Goal: Task Accomplishment & Management: Use online tool/utility

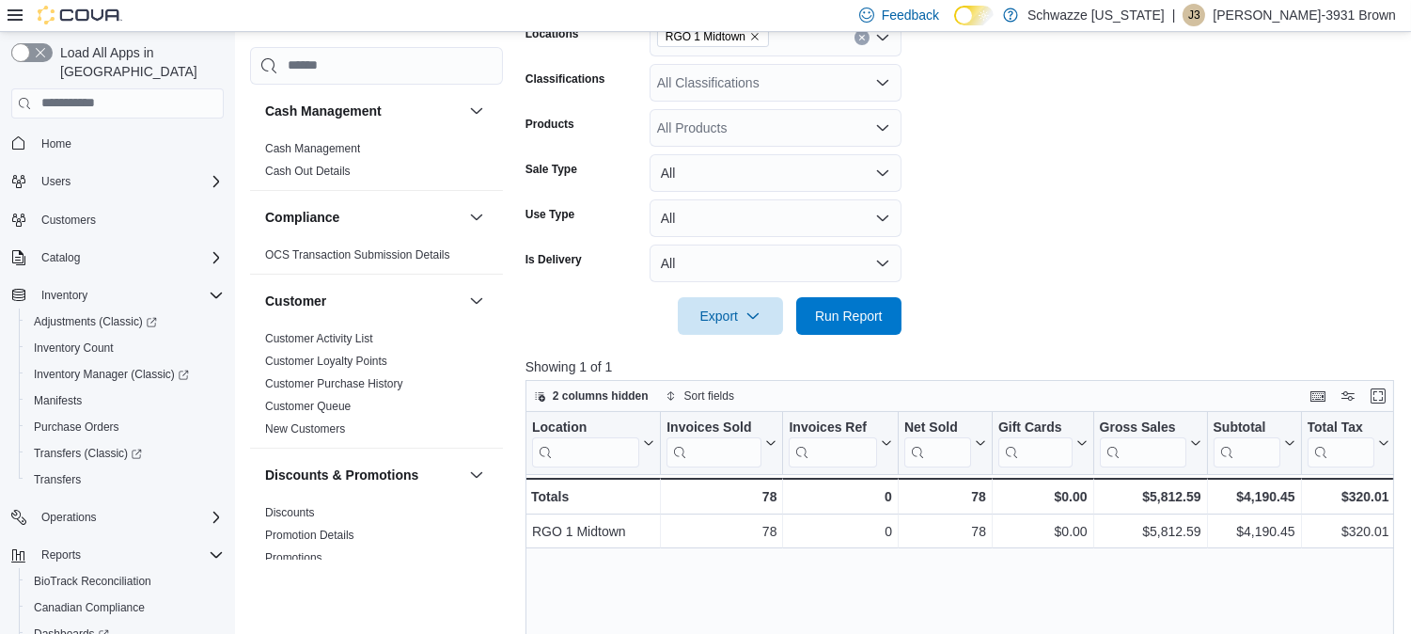
scroll to position [1205, 0]
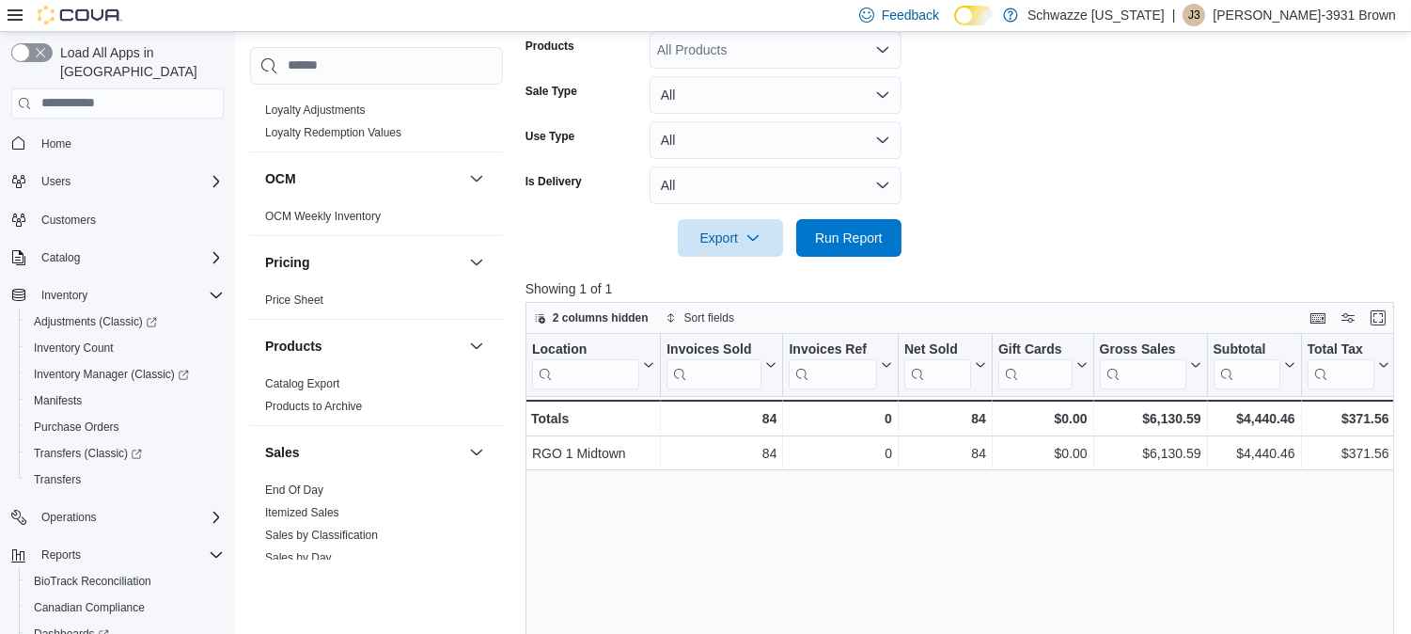
scroll to position [997, 0]
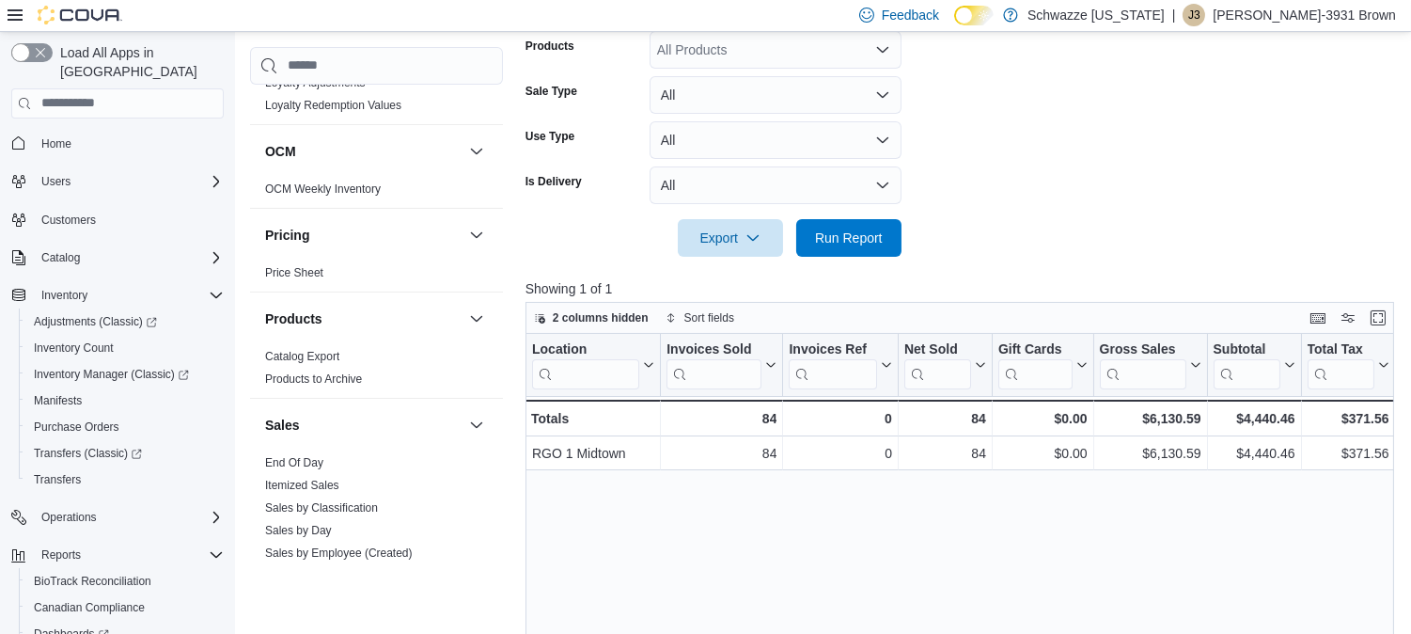
click at [485, 427] on div "Sales" at bounding box center [376, 425] width 253 height 53
click at [302, 484] on link "Itemized Sales" at bounding box center [302, 485] width 74 height 13
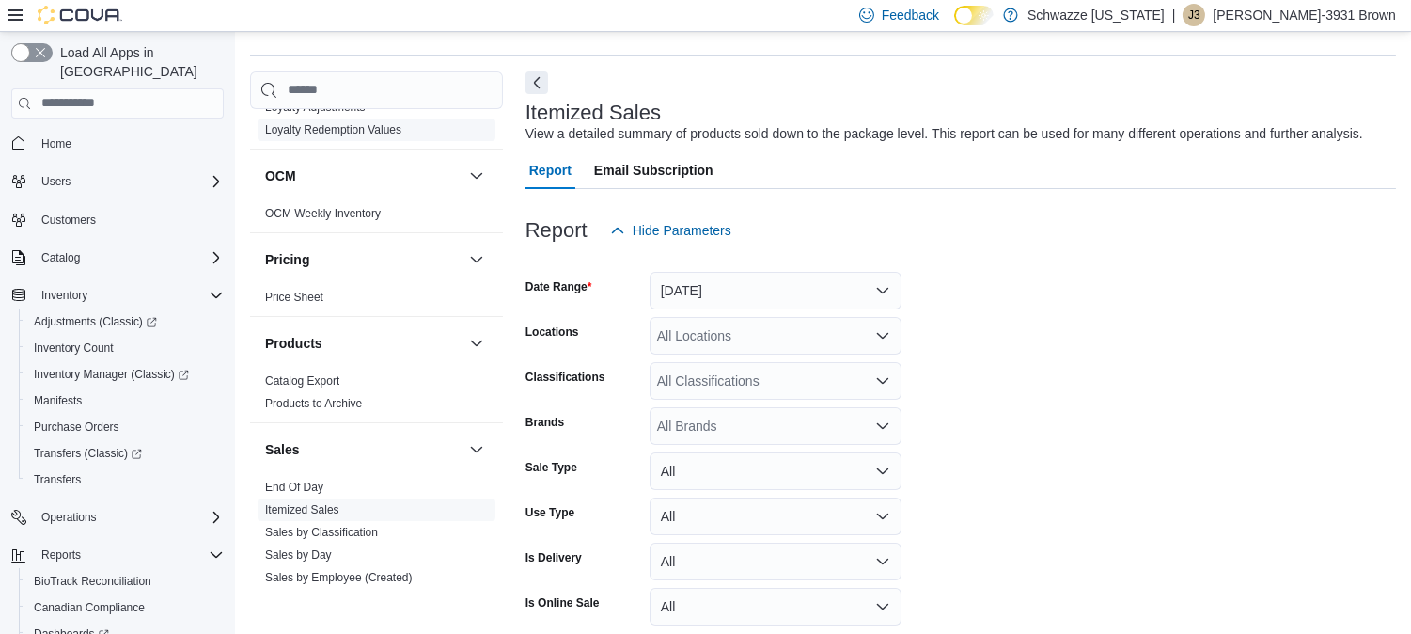
scroll to position [42, 0]
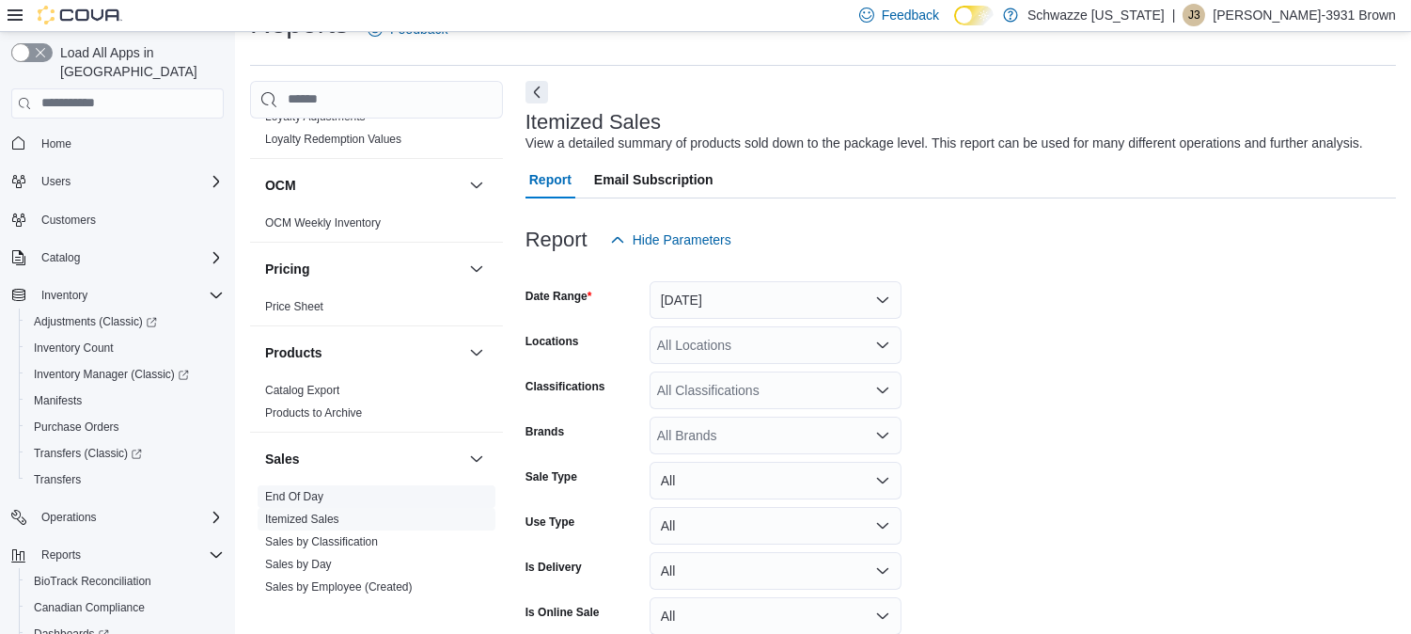
click at [295, 494] on link "End Of Day" at bounding box center [294, 496] width 58 height 13
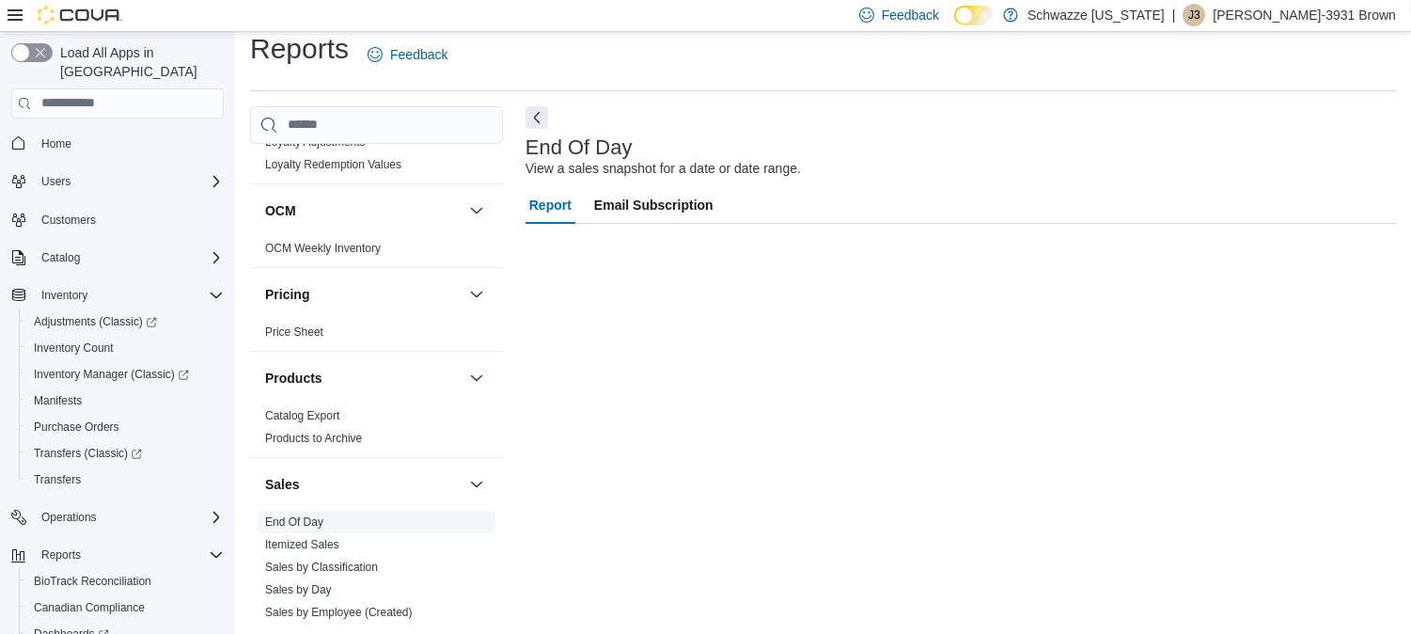
scroll to position [16, 0]
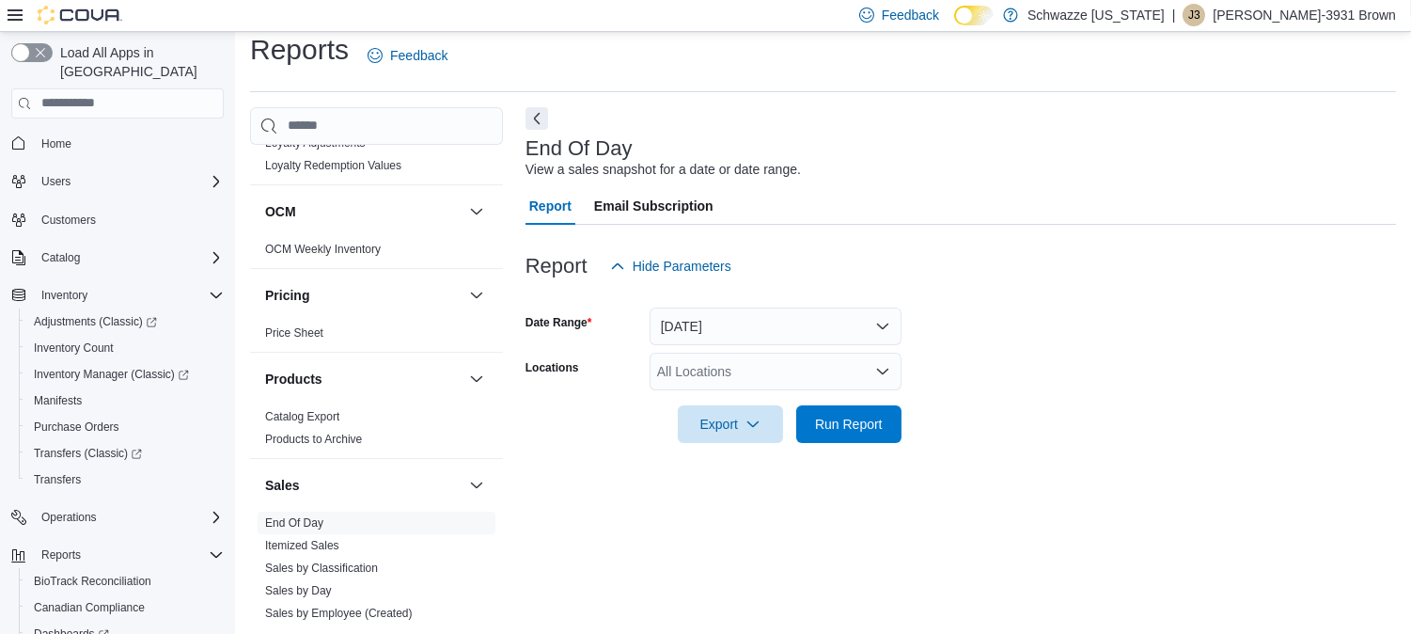
click at [886, 370] on icon "Open list of options" at bounding box center [882, 371] width 11 height 6
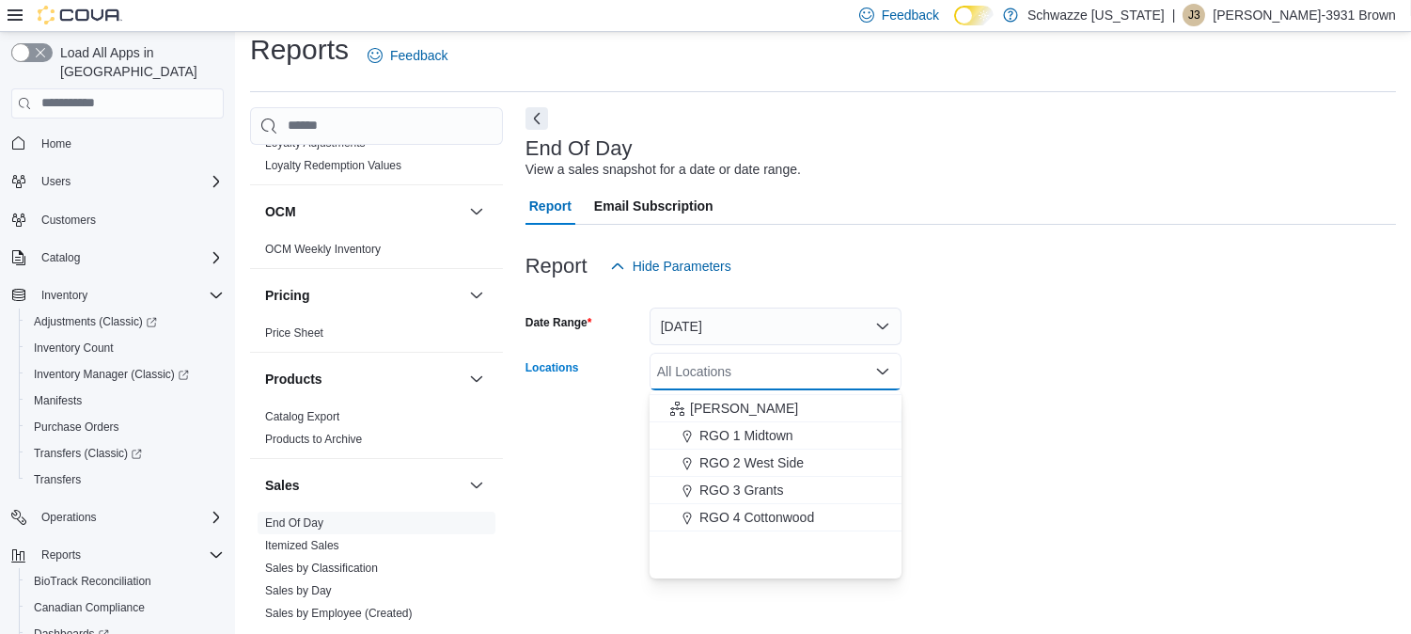
scroll to position [500, 0]
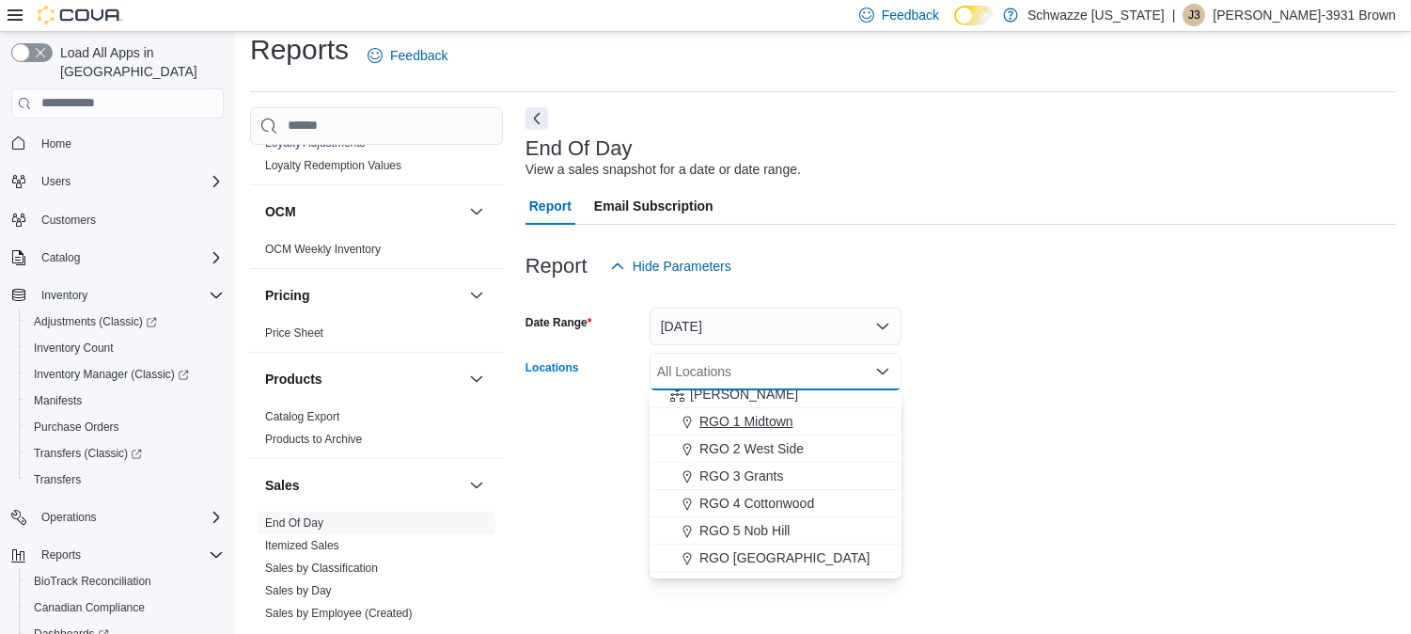
click at [766, 417] on span "RGO 1 Midtown" at bounding box center [747, 421] width 94 height 19
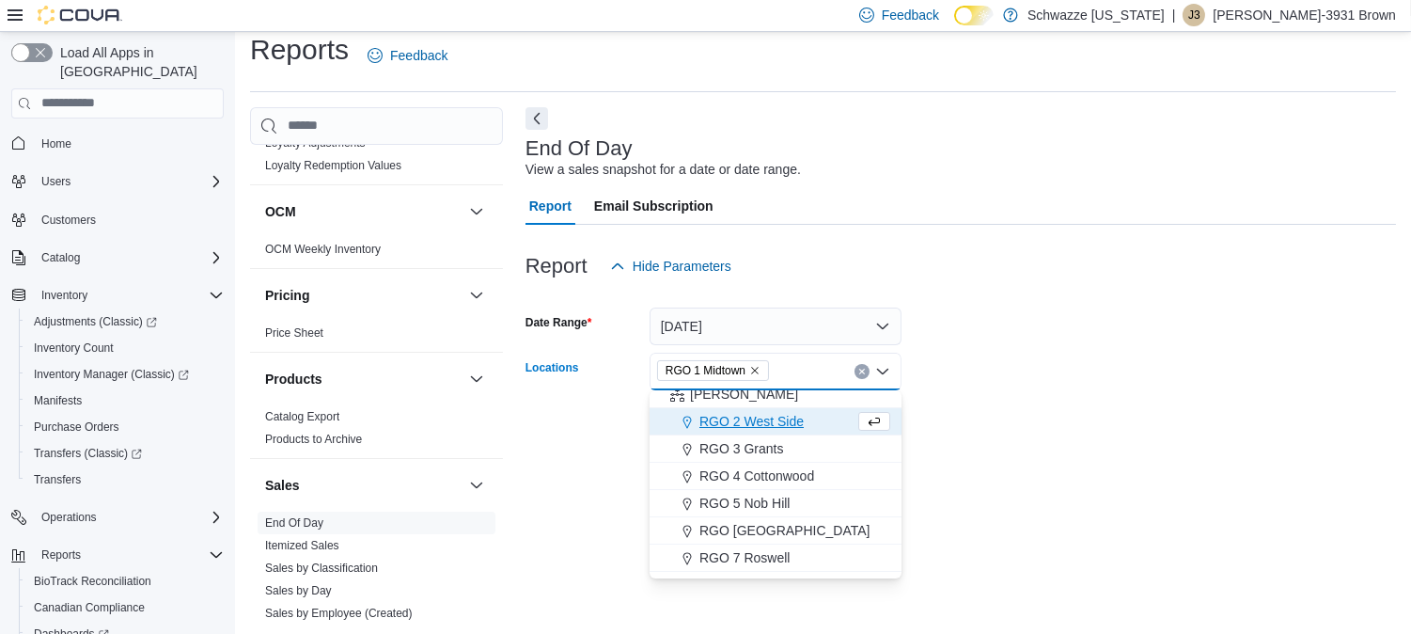
click at [1158, 404] on form "Date Range Today Locations RGO 1 Midtown Combo box. Selected. RGO 1 Midtown. Pr…" at bounding box center [961, 364] width 871 height 158
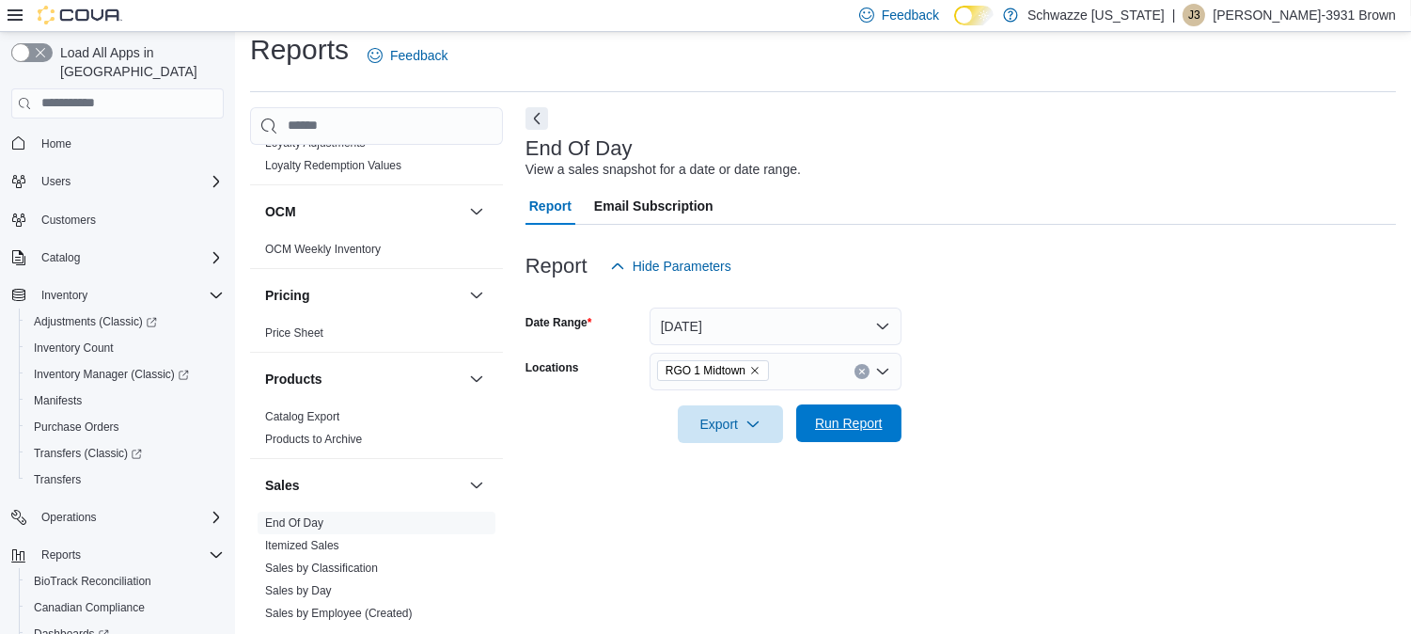
click at [885, 427] on span "Run Report" at bounding box center [849, 423] width 83 height 38
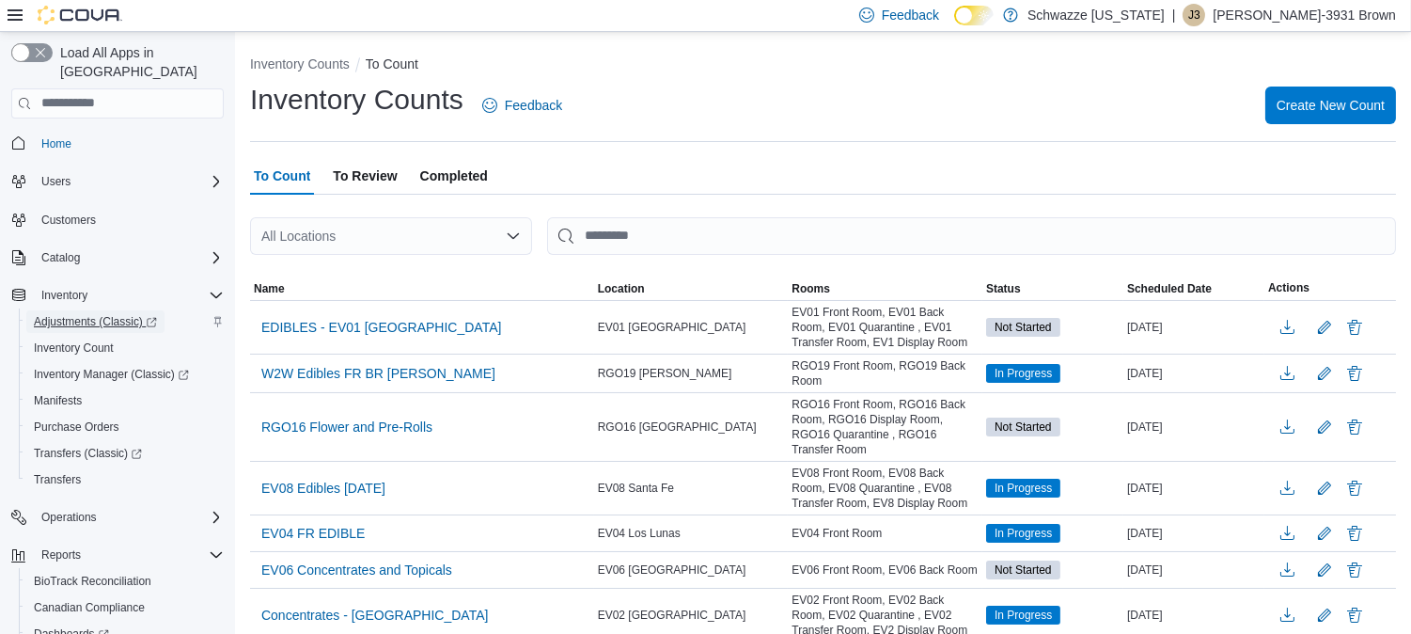
click at [78, 314] on span "Adjustments (Classic)" at bounding box center [95, 321] width 123 height 15
